Goal: Task Accomplishment & Management: Use online tool/utility

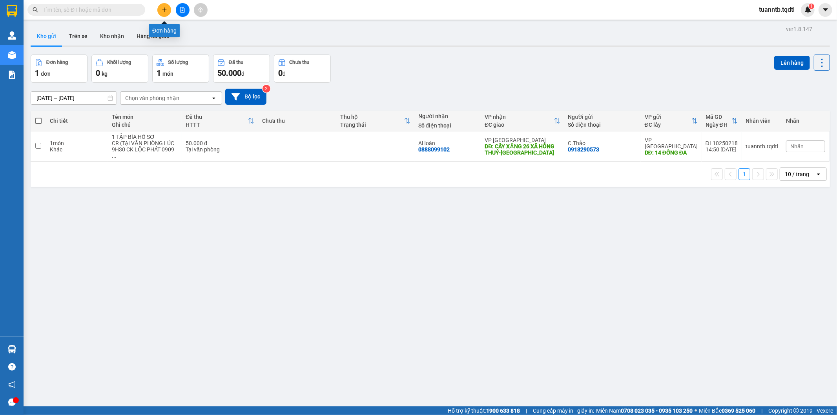
click at [165, 4] on button at bounding box center [164, 10] width 14 height 14
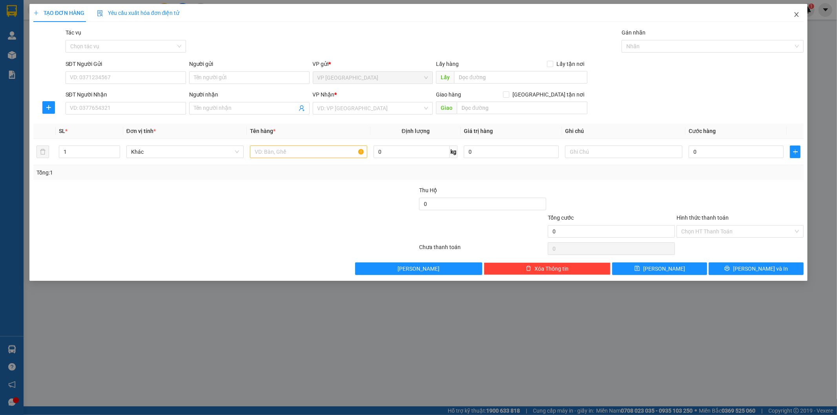
click at [795, 14] on icon "close" at bounding box center [796, 14] width 6 height 6
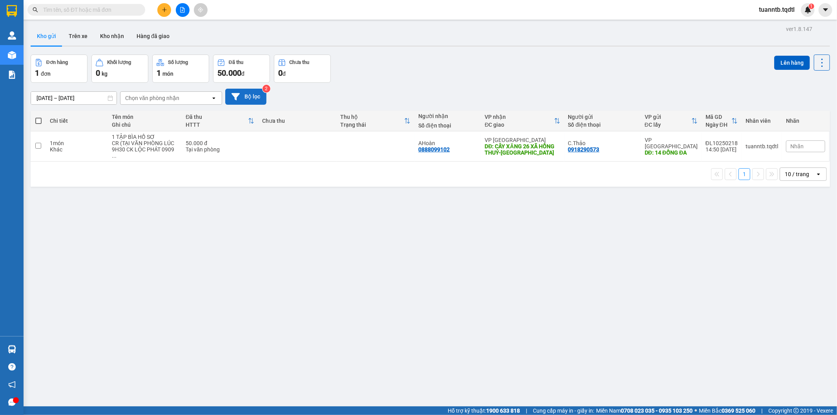
click at [244, 93] on button "Bộ lọc" at bounding box center [245, 97] width 41 height 16
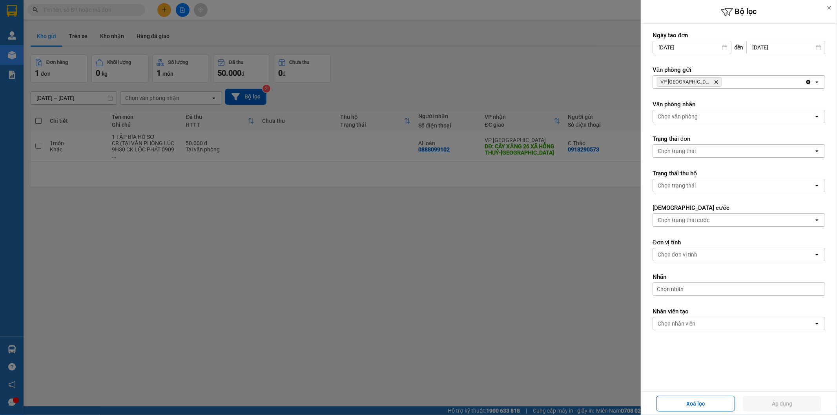
click at [463, 60] on div at bounding box center [418, 207] width 837 height 415
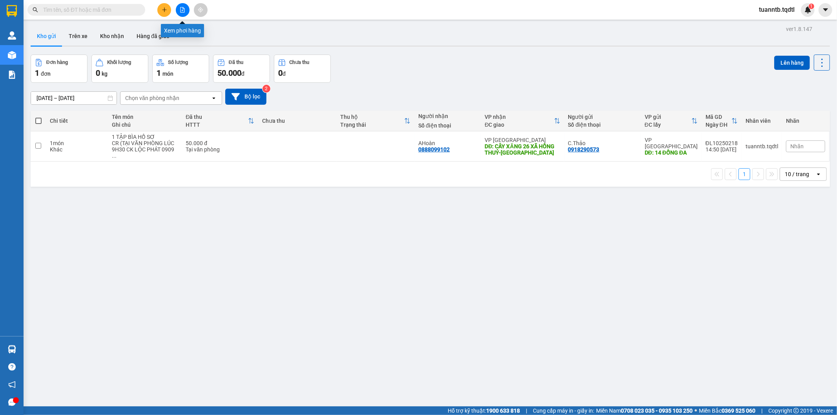
click at [187, 11] on button at bounding box center [183, 10] width 14 height 14
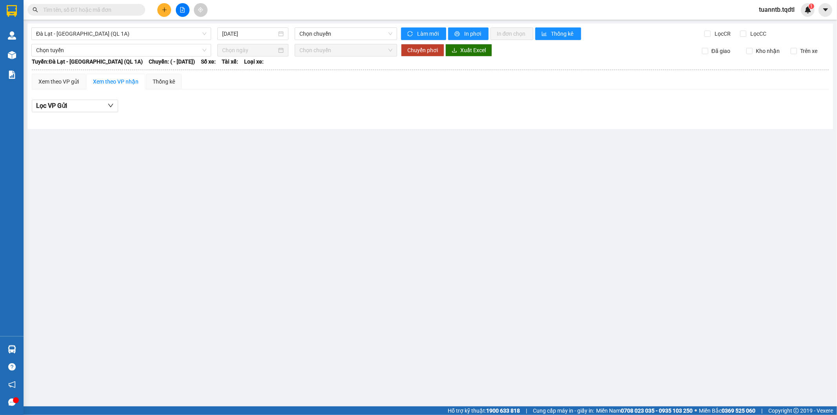
click at [29, 33] on div "Đà Lạt - Sài Gòn (QL 1A)" at bounding box center [121, 33] width 186 height 13
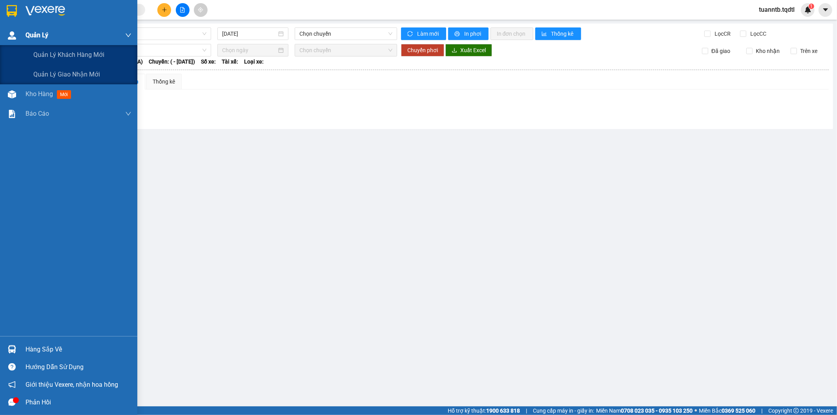
click at [20, 35] on div "Quản Lý" at bounding box center [68, 36] width 137 height 20
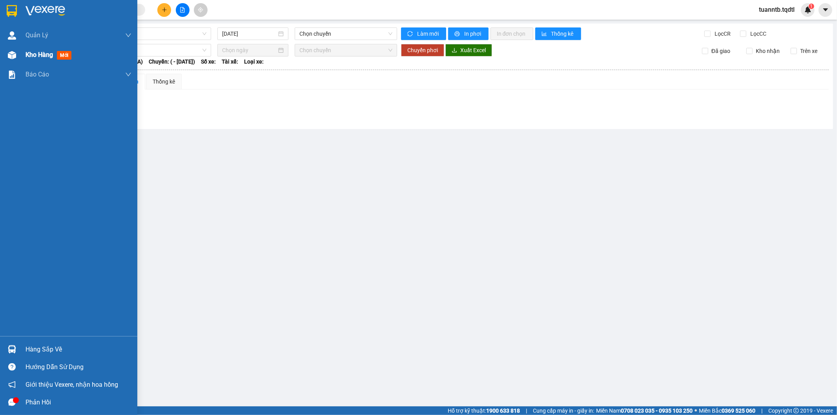
click at [36, 51] on span "Kho hàng" at bounding box center [39, 54] width 27 height 7
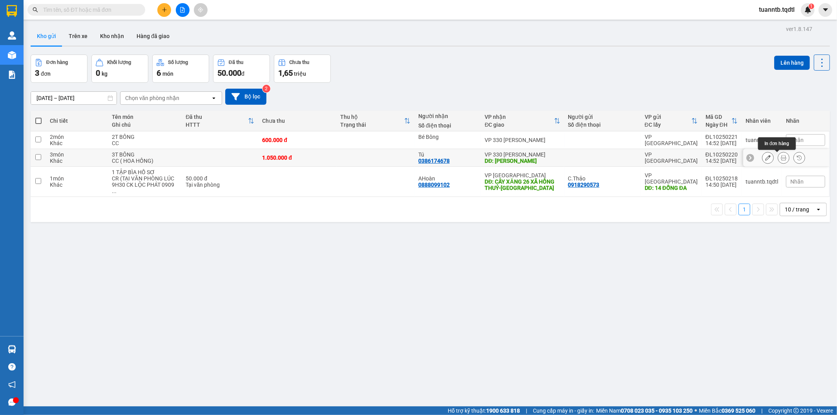
click at [781, 158] on icon at bounding box center [783, 157] width 5 height 5
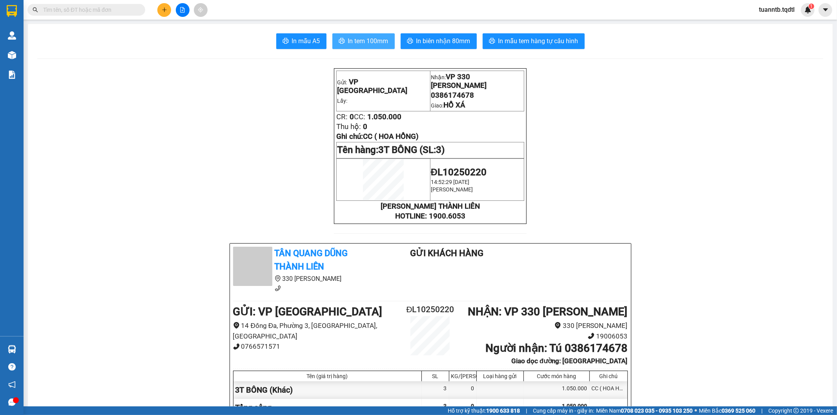
drag, startPoint x: 362, startPoint y: 43, endPoint x: 366, endPoint y: 55, distance: 12.9
click at [363, 46] on span "In tem 100mm" at bounding box center [368, 41] width 40 height 10
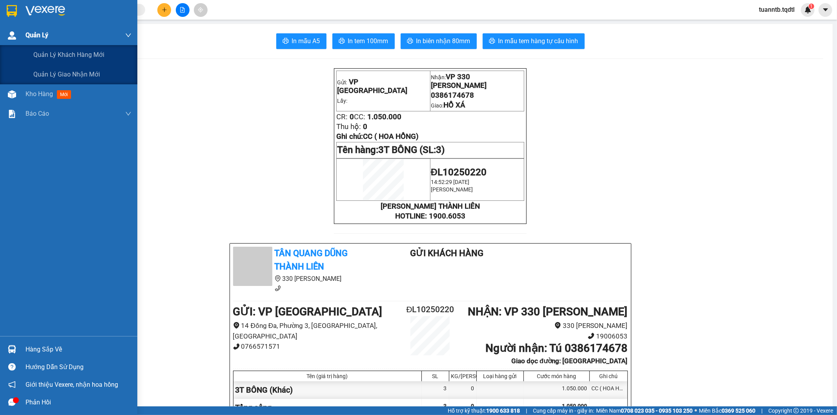
drag, startPoint x: 17, startPoint y: 35, endPoint x: 52, endPoint y: 40, distance: 35.0
click at [19, 35] on div "Quản Lý" at bounding box center [68, 36] width 137 height 20
click at [37, 34] on span "Quản Lý" at bounding box center [37, 35] width 23 height 10
drag, startPoint x: 37, startPoint y: 34, endPoint x: 181, endPoint y: 19, distance: 145.1
click at [38, 34] on span "Quản Lý" at bounding box center [37, 35] width 23 height 10
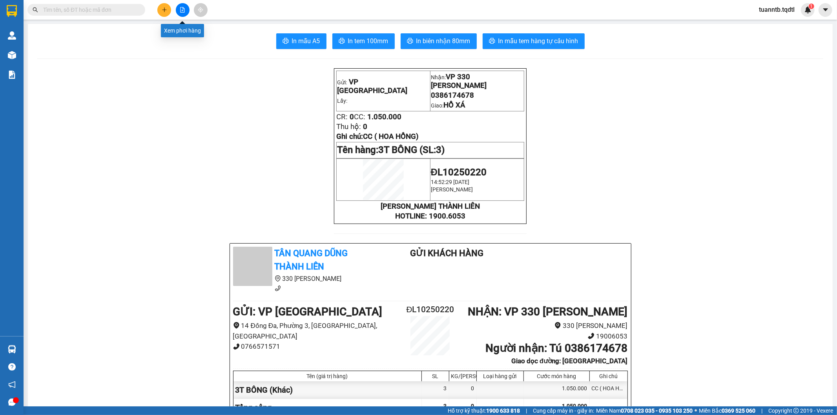
click at [181, 6] on button at bounding box center [183, 10] width 14 height 14
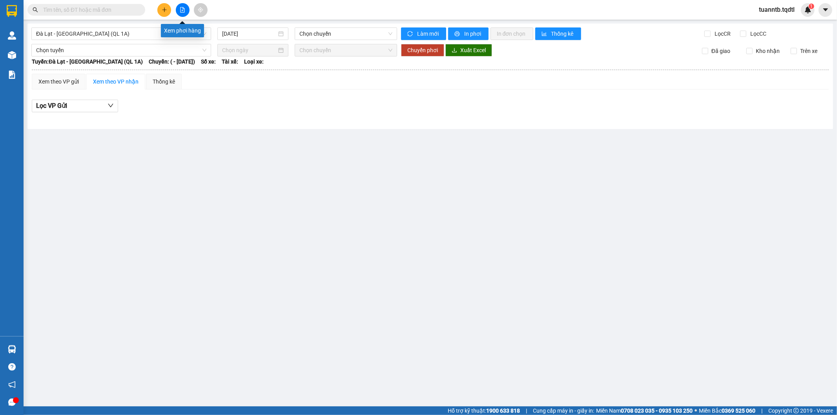
click at [186, 9] on button at bounding box center [183, 10] width 14 height 14
click at [184, 8] on icon "file-add" at bounding box center [182, 9] width 4 height 5
click at [184, 10] on icon "file-add" at bounding box center [182, 9] width 5 height 5
click at [182, 9] on icon "file-add" at bounding box center [182, 9] width 5 height 5
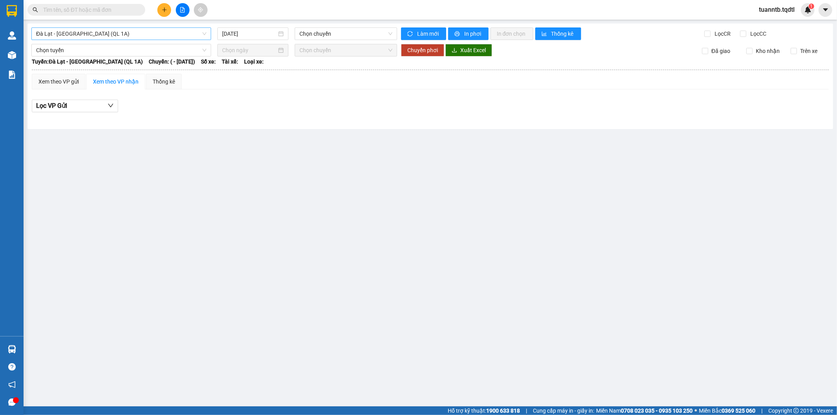
click at [164, 31] on span "Đà Lạt - [GEOGRAPHIC_DATA] (QL 1A)" at bounding box center [121, 34] width 170 height 12
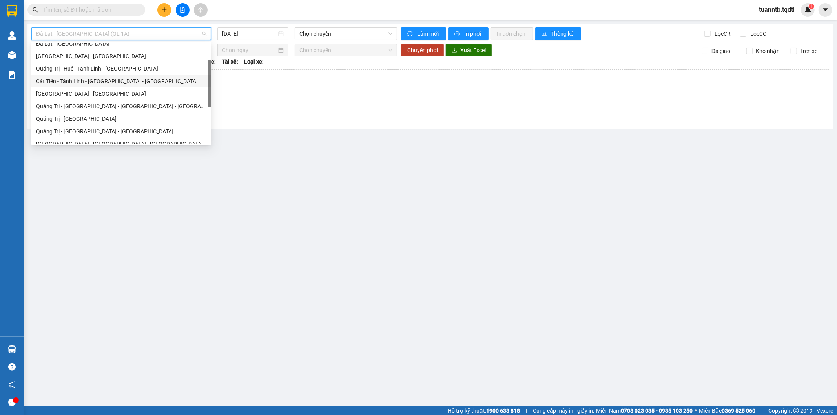
scroll to position [87, 0]
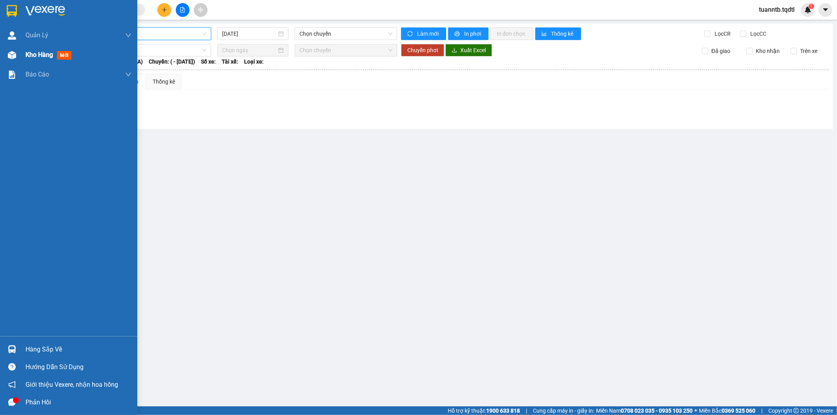
click at [9, 53] on img at bounding box center [12, 55] width 8 height 8
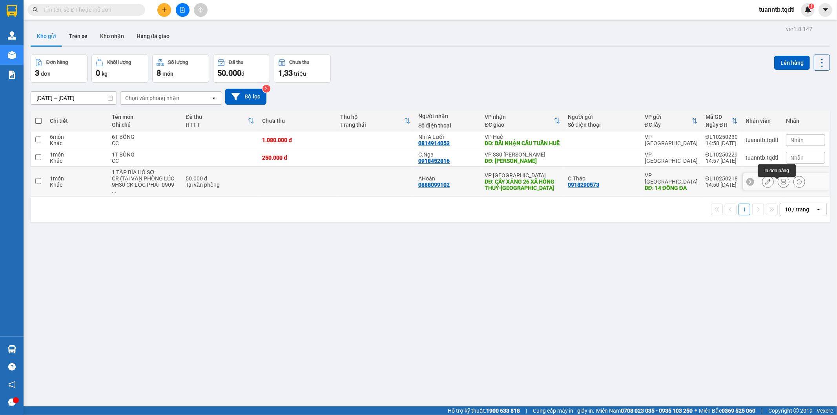
drag, startPoint x: 781, startPoint y: 186, endPoint x: 763, endPoint y: 198, distance: 21.3
click at [779, 188] on button at bounding box center [783, 182] width 11 height 14
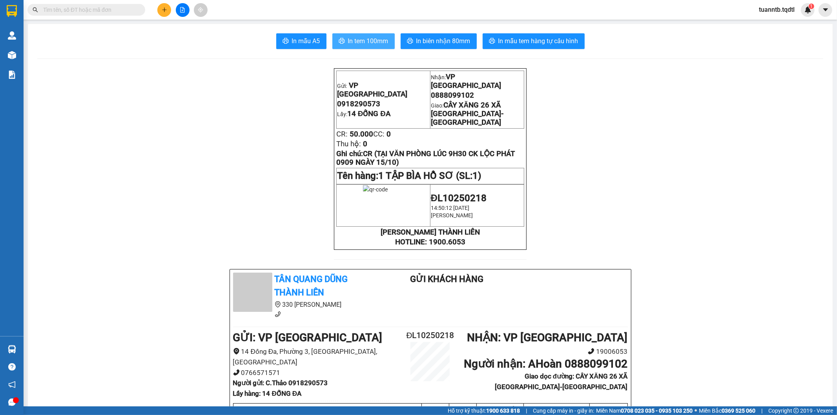
click at [348, 44] on span "In tem 100mm" at bounding box center [368, 41] width 40 height 10
click at [375, 40] on span "In tem 100mm" at bounding box center [368, 41] width 40 height 10
